Goal: Information Seeking & Learning: Learn about a topic

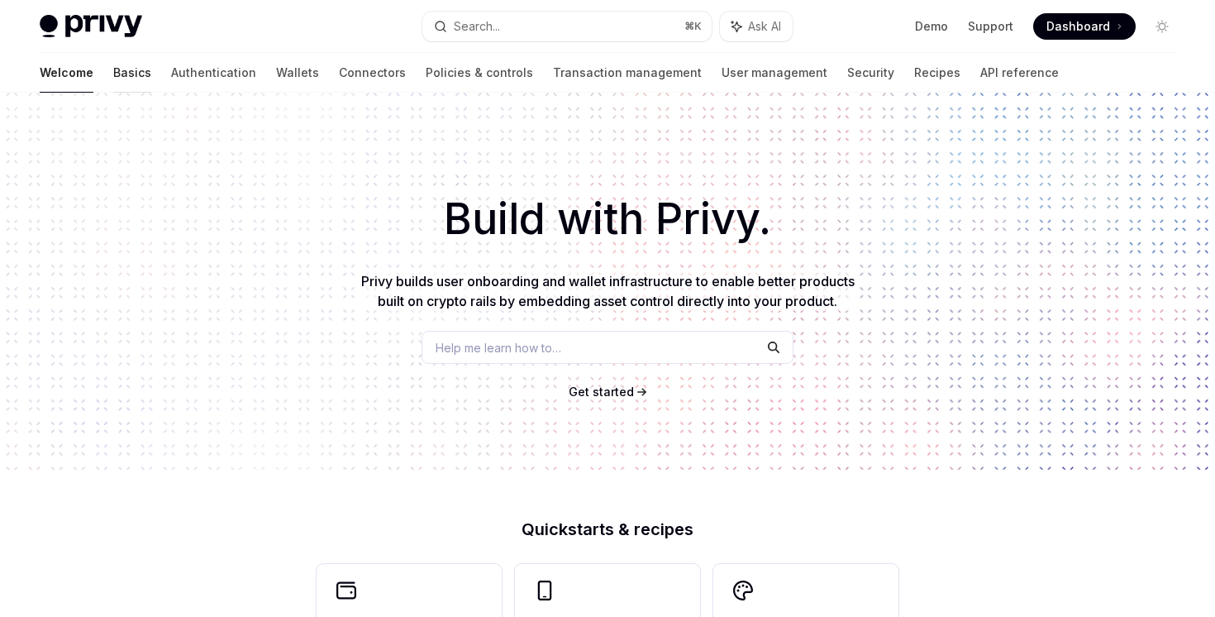
click at [113, 82] on link "Basics" at bounding box center [132, 73] width 38 height 40
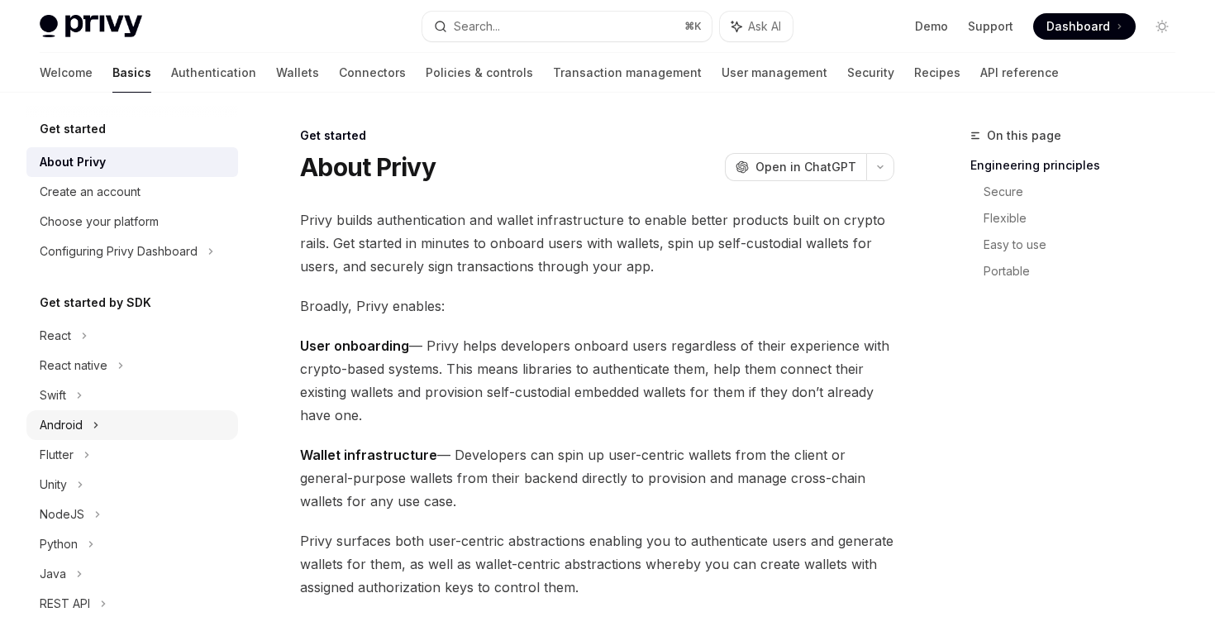
scroll to position [263, 0]
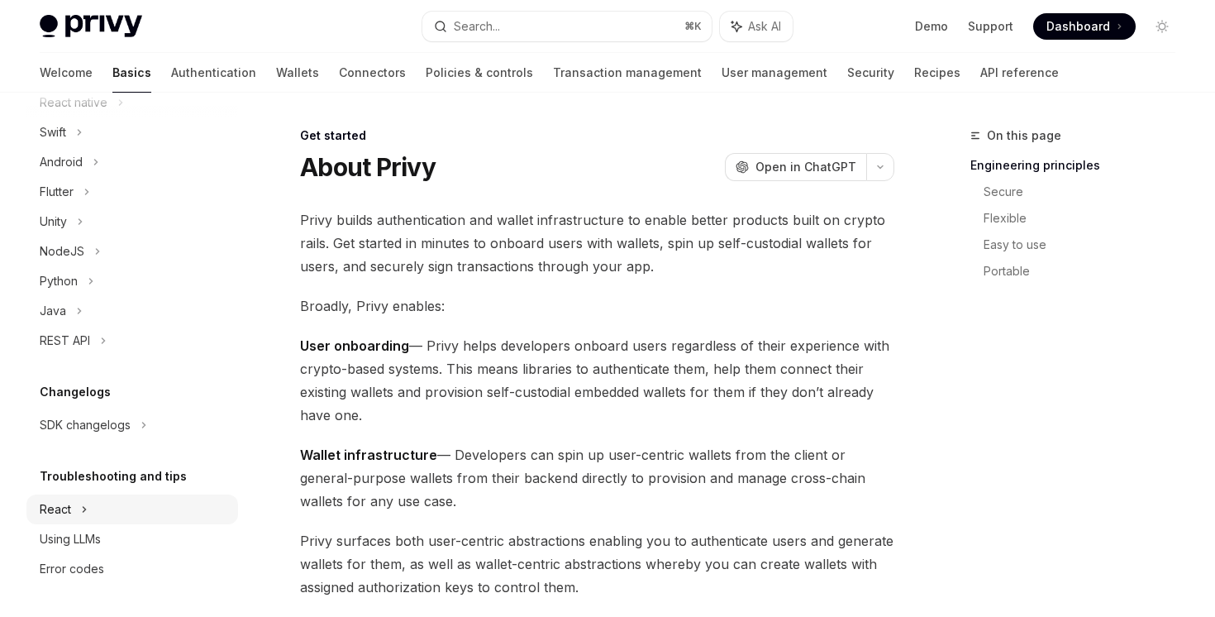
click at [86, 83] on icon at bounding box center [84, 73] width 7 height 20
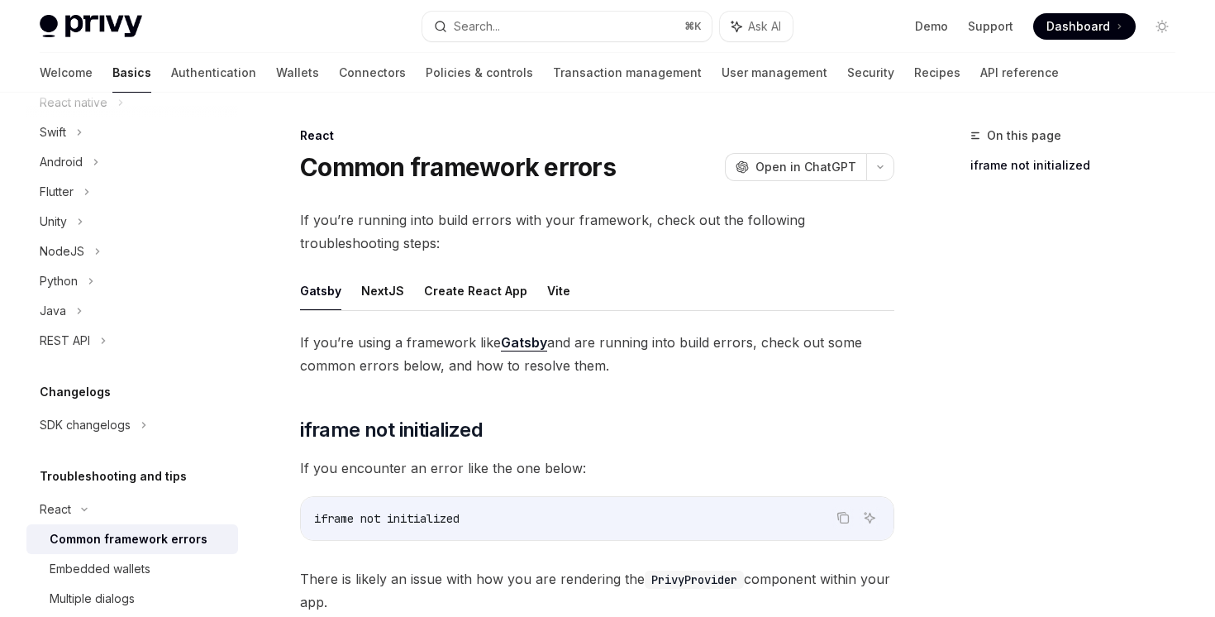
click at [112, 441] on div "Get started About Privy Create an account Choose your platform Configuring Priv…" at bounding box center [132, 294] width 212 height 876
click at [116, 88] on div "SDK changelogs" at bounding box center [132, 73] width 212 height 30
type textarea "*"
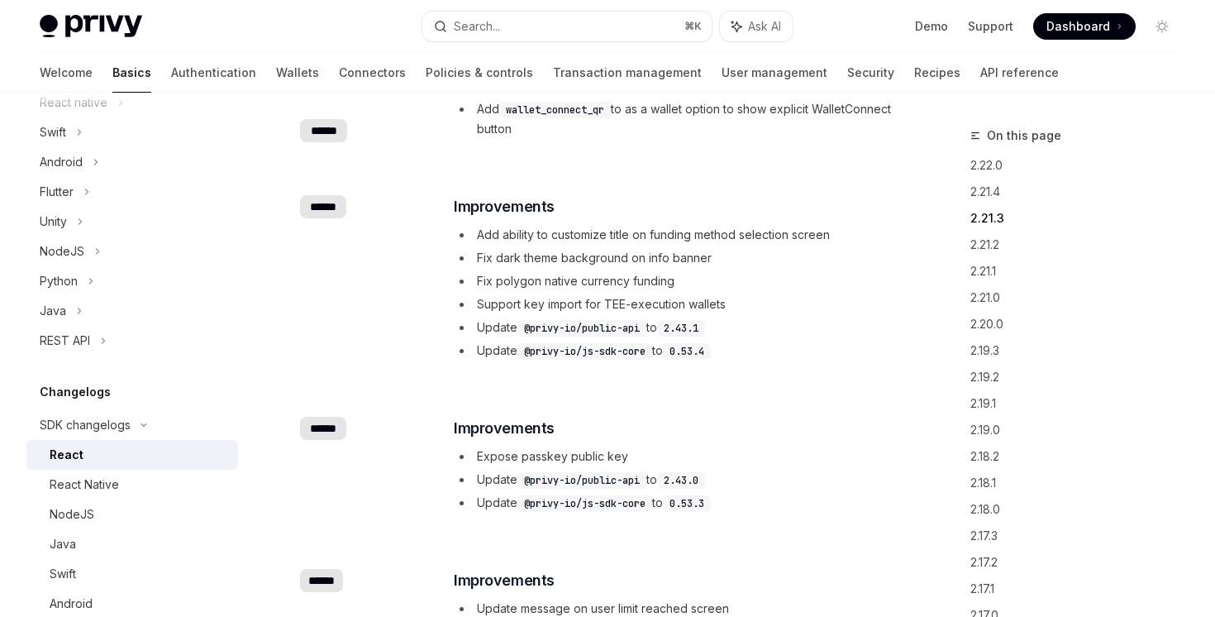
scroll to position [1076, 0]
